Goal: Transaction & Acquisition: Purchase product/service

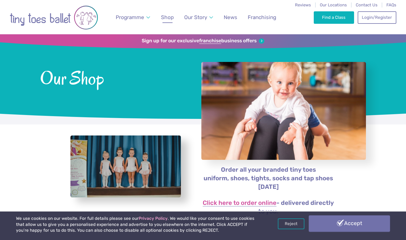
drag, startPoint x: 236, startPoint y: 0, endPoint x: 374, endPoint y: 225, distance: 264.0
click at [365, 219] on link "Accept" at bounding box center [349, 223] width 81 height 16
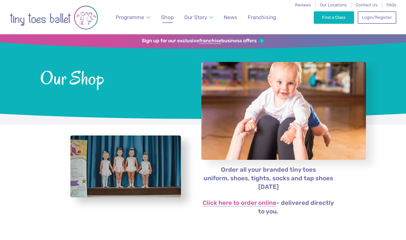
click at [379, 106] on div "Sign up for our exclusive franchise business offers Our Shop" at bounding box center [203, 79] width 406 height 90
